Goal: Task Accomplishment & Management: Use online tool/utility

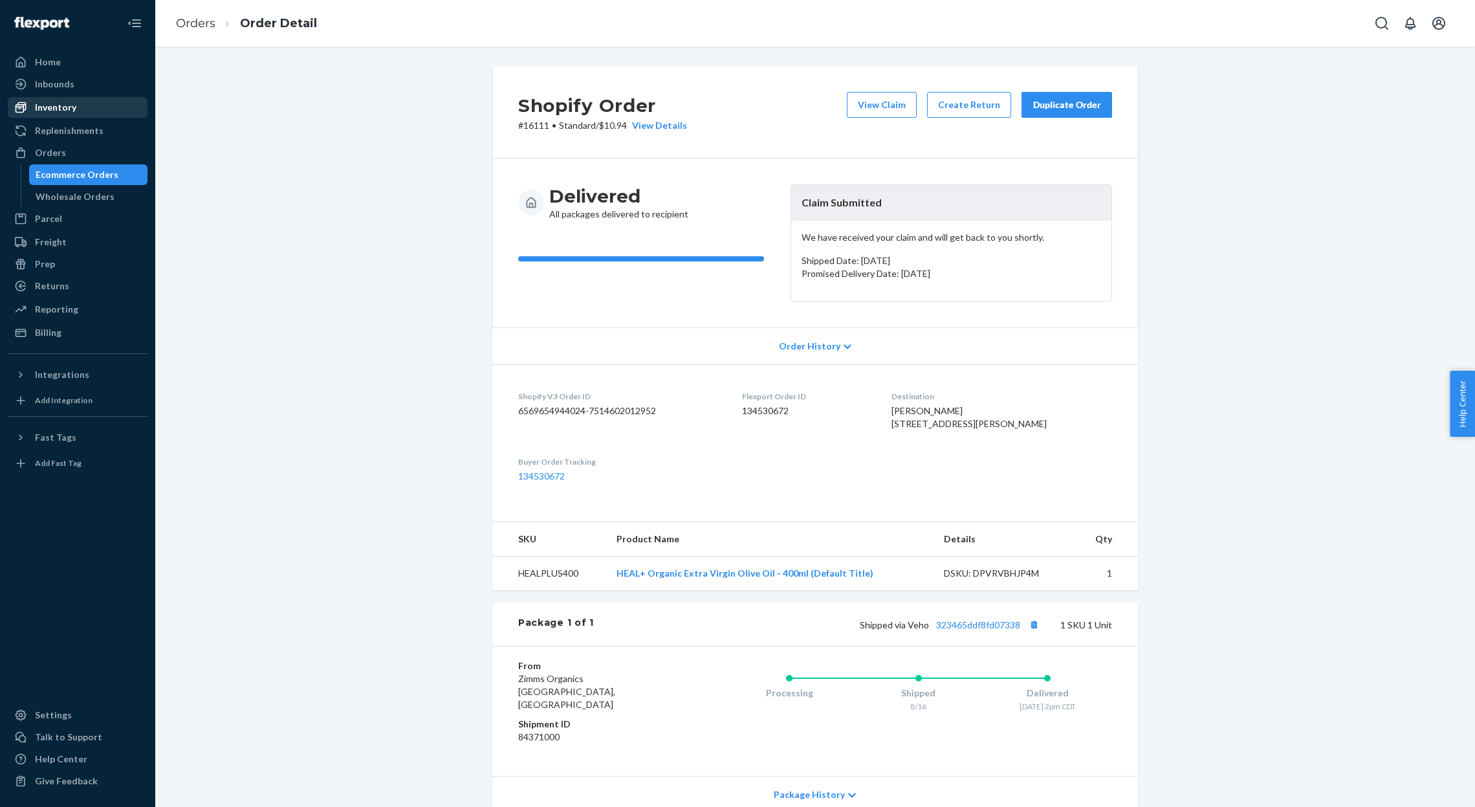
click at [61, 109] on div "Inventory" at bounding box center [55, 107] width 41 height 13
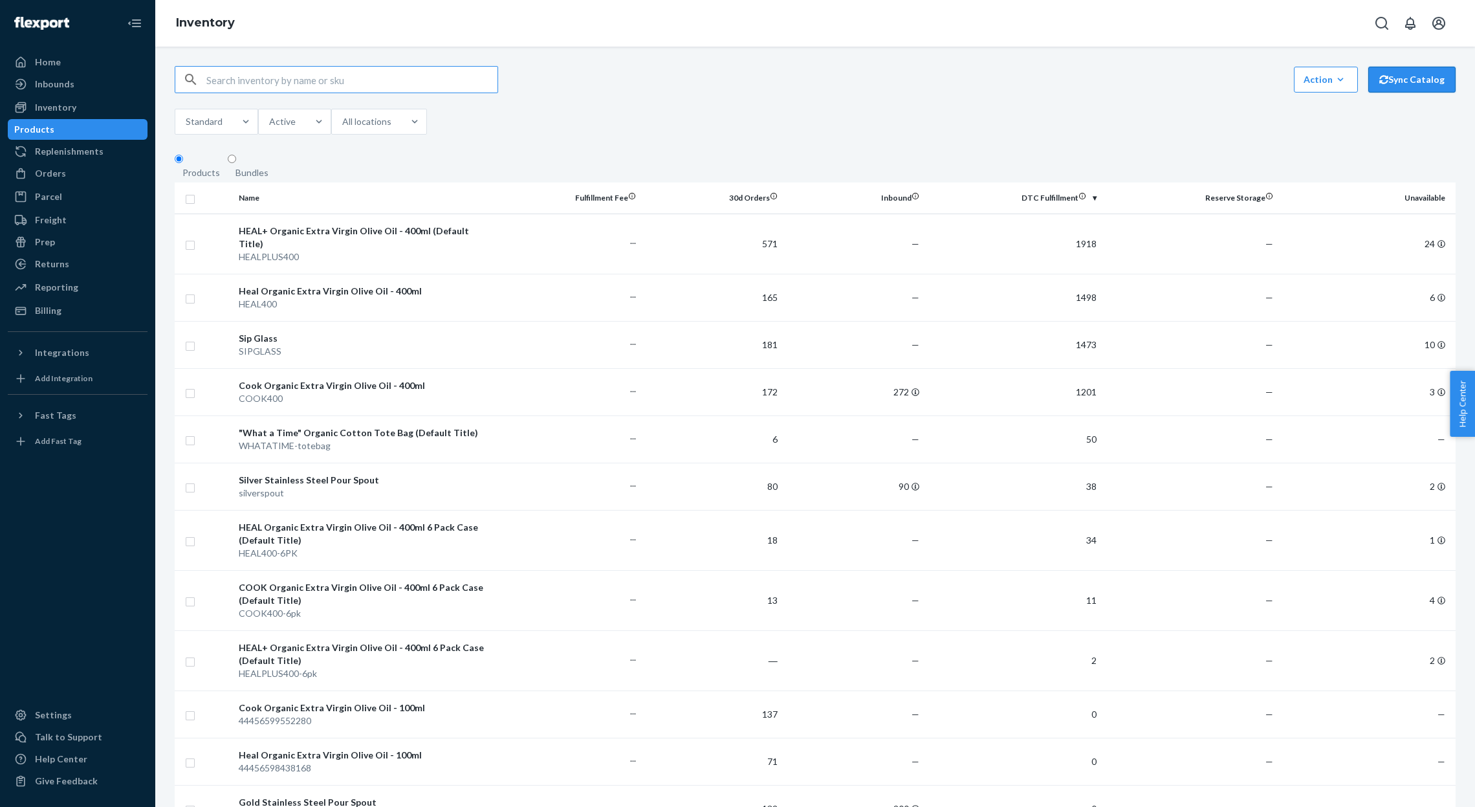
click at [1413, 91] on button "Sync Catalog" at bounding box center [1411, 80] width 87 height 26
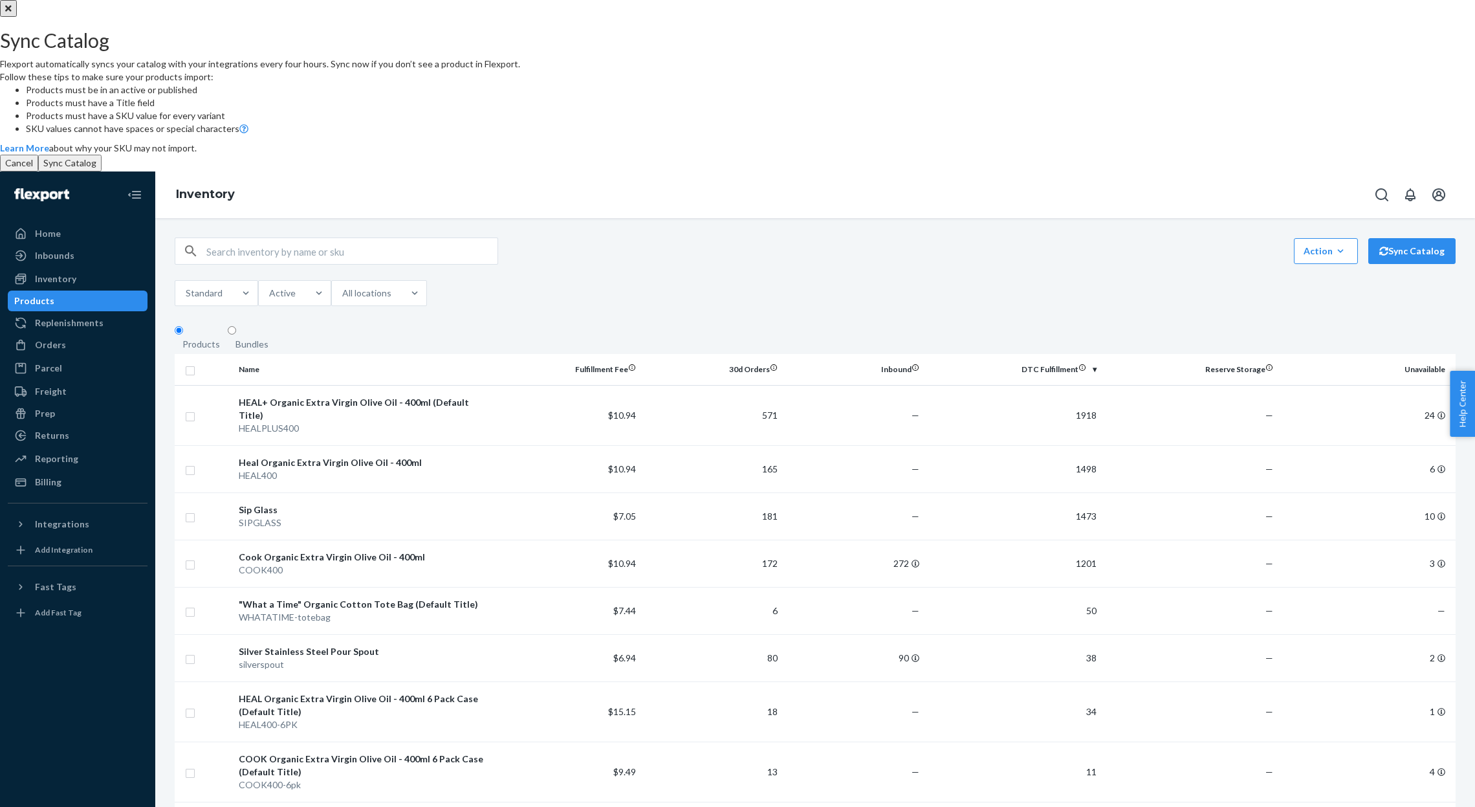
click at [102, 171] on button "Sync Catalog" at bounding box center [69, 163] width 63 height 17
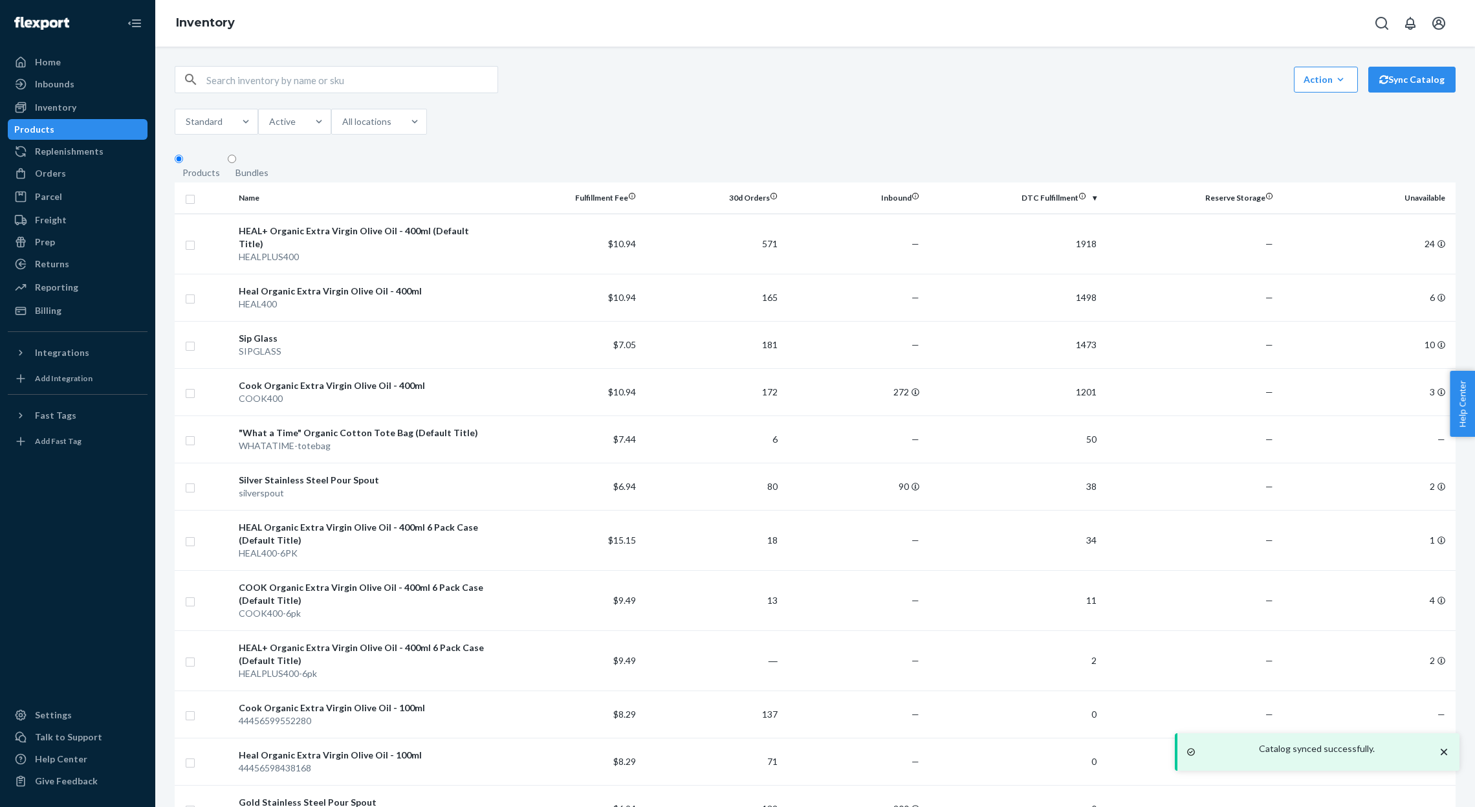
click at [308, 91] on input "text" at bounding box center [351, 80] width 291 height 26
type input "shots"
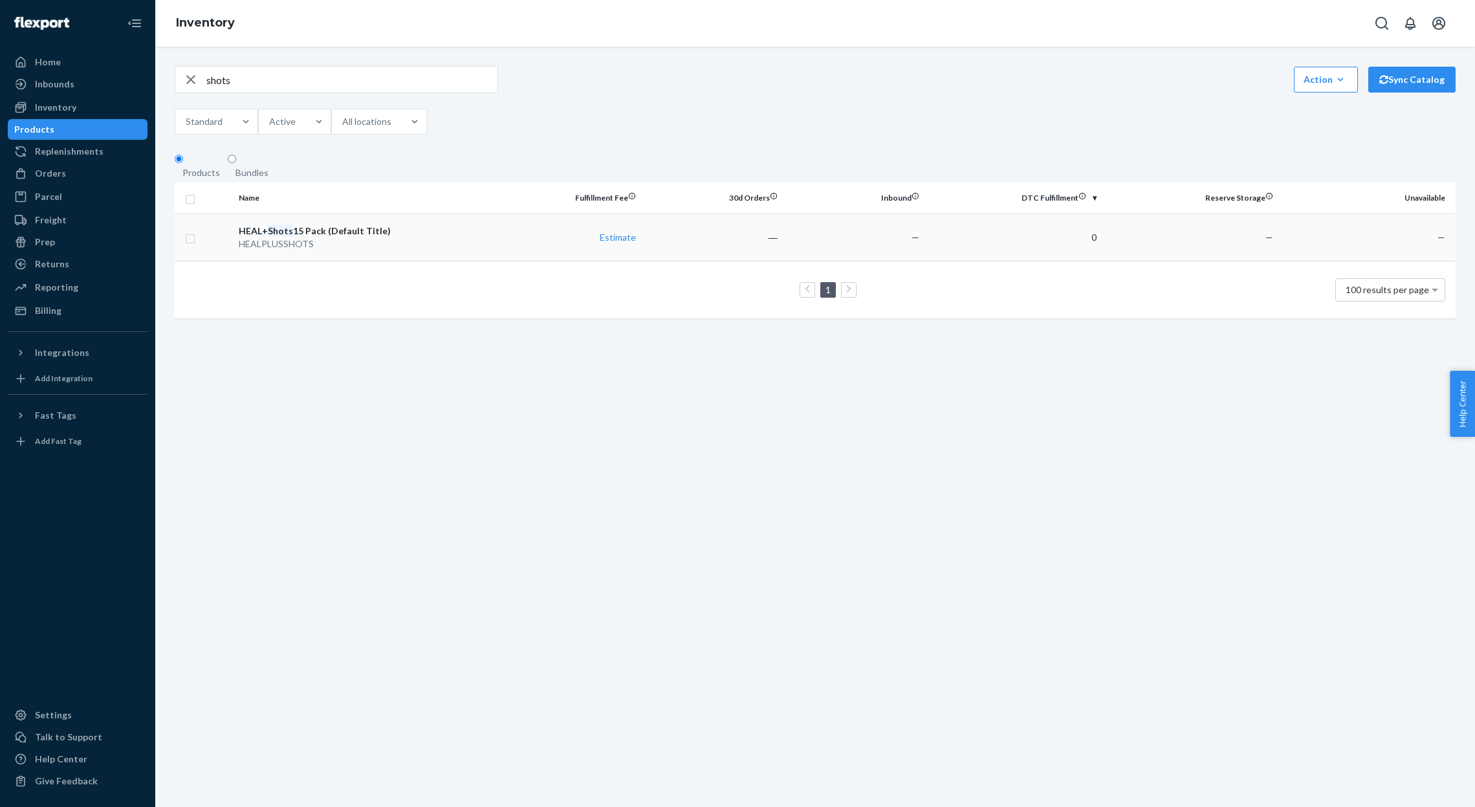
click at [288, 236] on em "Shots" at bounding box center [280, 230] width 25 height 11
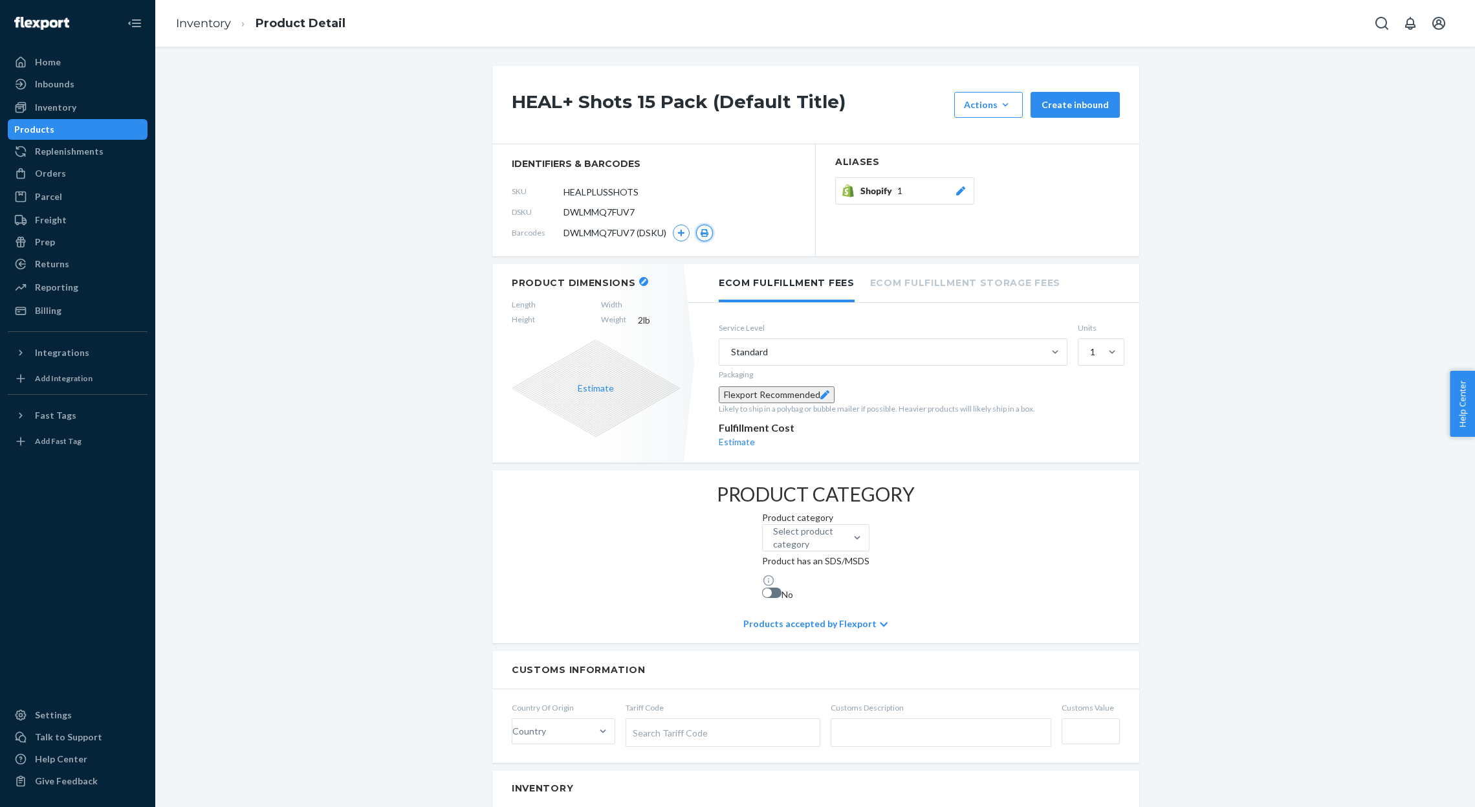
click at [705, 232] on icon "button" at bounding box center [704, 233] width 9 height 8
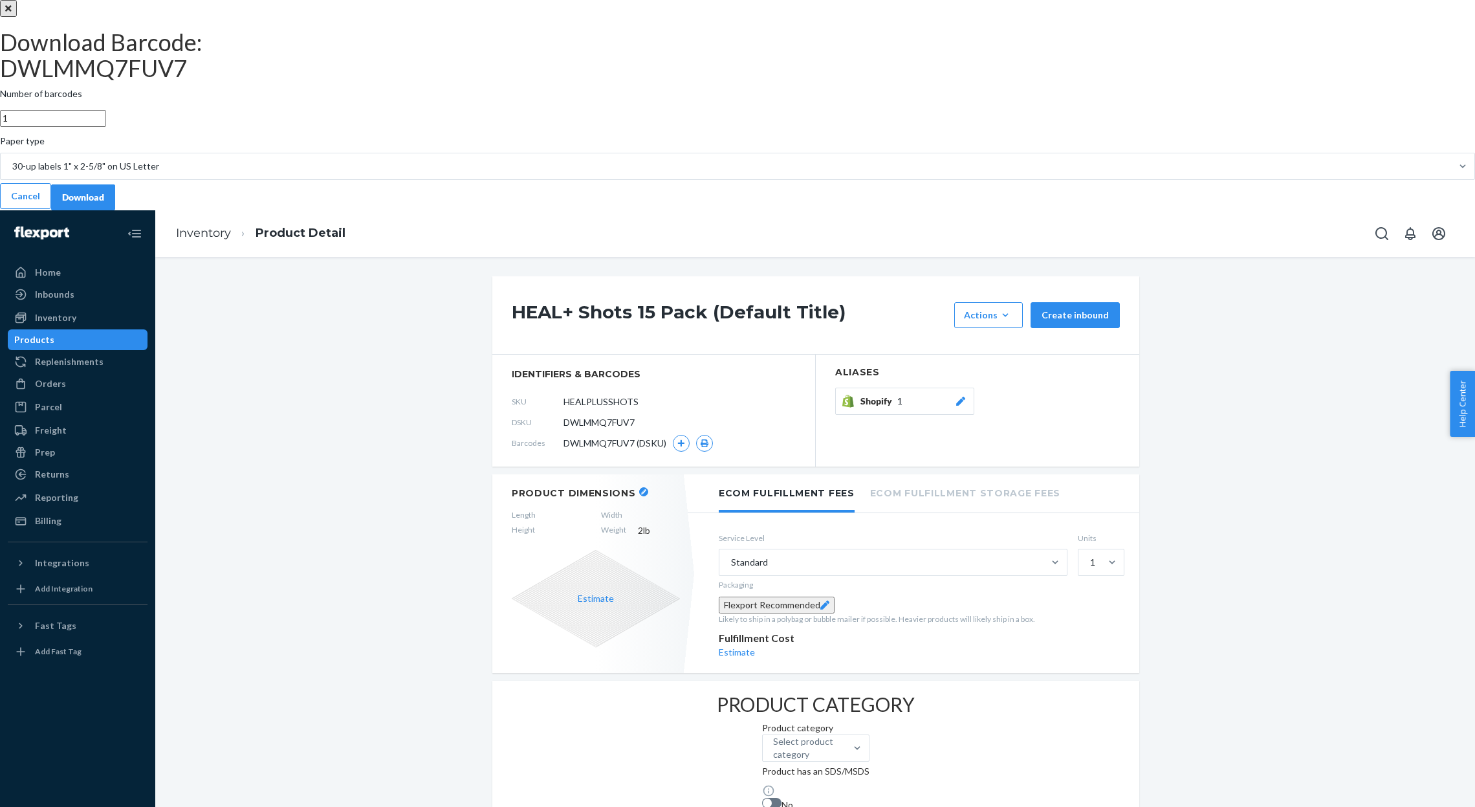
click at [789, 153] on div "Paper type" at bounding box center [737, 144] width 1475 height 18
click at [12, 173] on input "Paper type 30-up labels 1" x 2-5/8" on US Letter" at bounding box center [11, 166] width 1 height 13
click at [789, 153] on div "Paper type" at bounding box center [737, 144] width 1475 height 18
click at [12, 173] on input "Paper type 0 results available. Select is focused ,type to refine list, press D…" at bounding box center [11, 166] width 1 height 13
click at [159, 173] on div "30-up labels 1" x 2-5/8" on US Letter" at bounding box center [85, 166] width 147 height 13
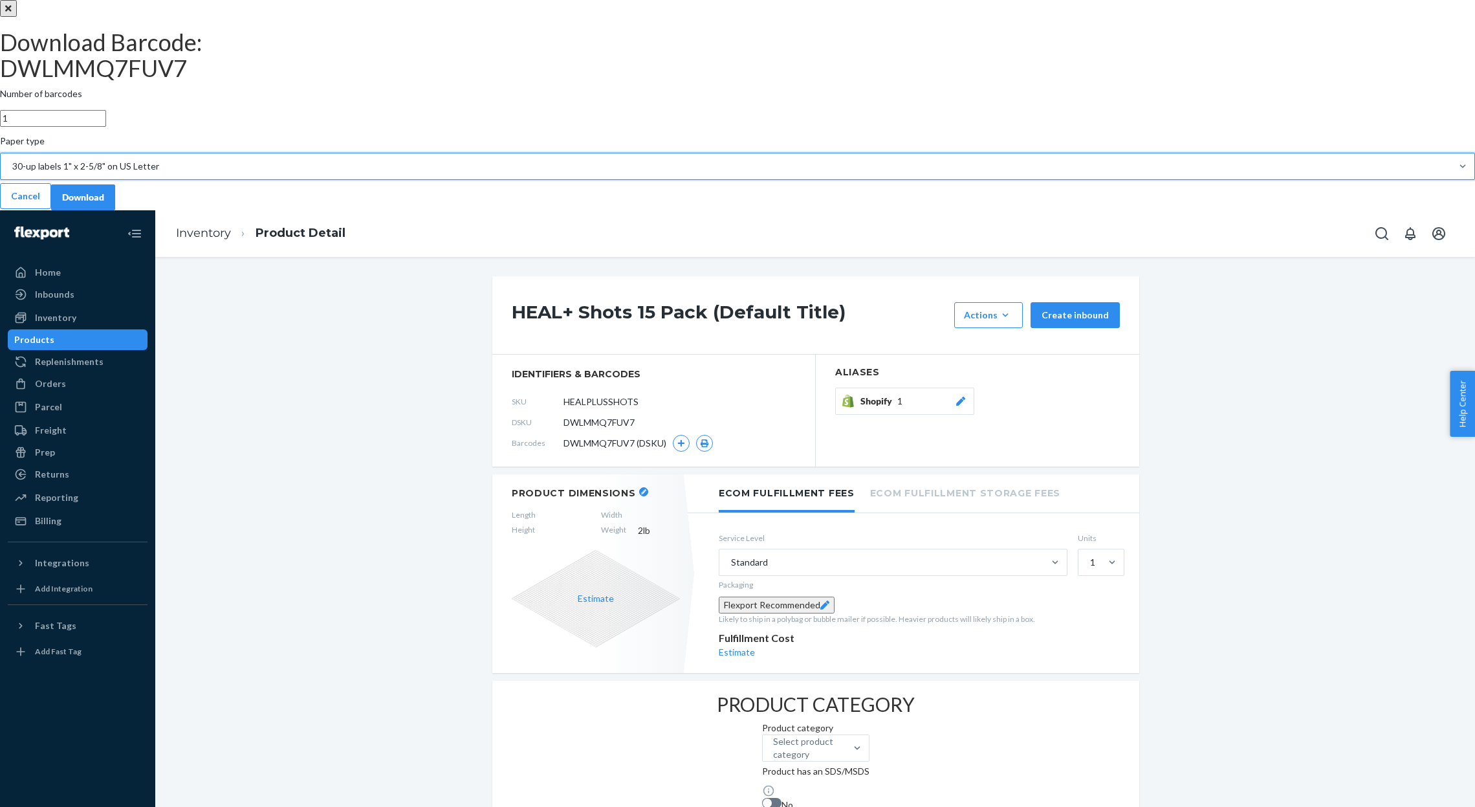
click at [12, 173] on input "Paper type 0 results available. Select is focused ,type to refine list, press D…" at bounding box center [11, 166] width 1 height 13
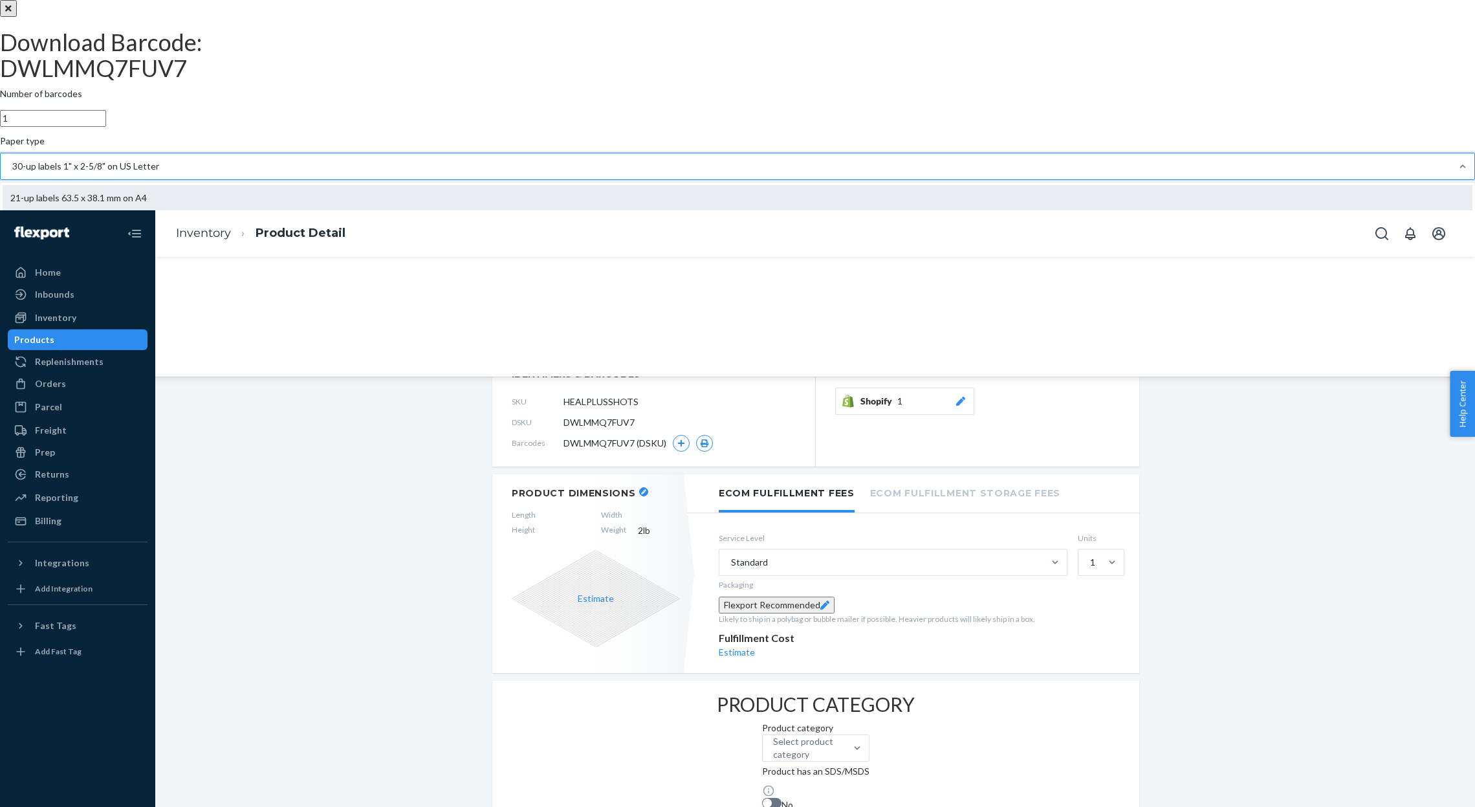
click at [728, 211] on div "21-up labels 63.5 x 38.1 mm on A4" at bounding box center [737, 198] width 1469 height 26
click at [12, 173] on input "Paper type option 21-up labels 63.5 x 38.1 mm on A4 focused, 1 of 11. 11 result…" at bounding box center [11, 166] width 1 height 13
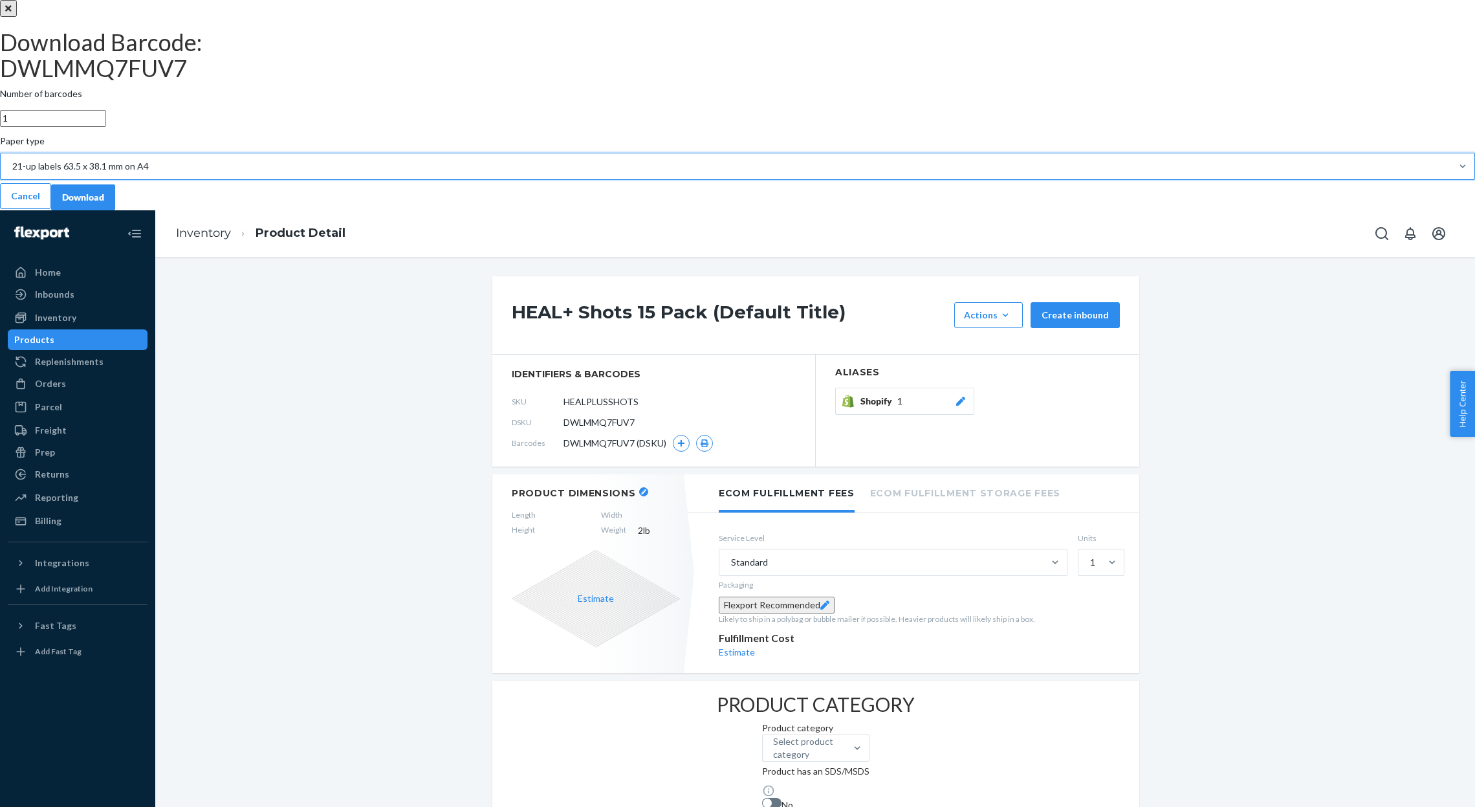
click at [104, 204] on div "Download" at bounding box center [83, 197] width 42 height 13
